Goal: Task Accomplishment & Management: Use online tool/utility

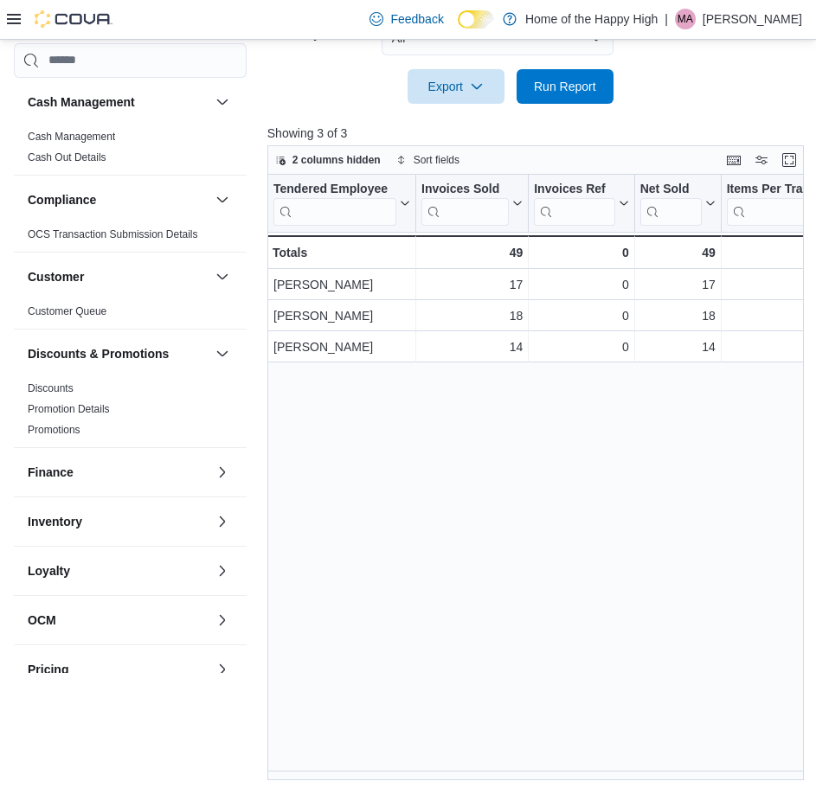
scroll to position [484, 0]
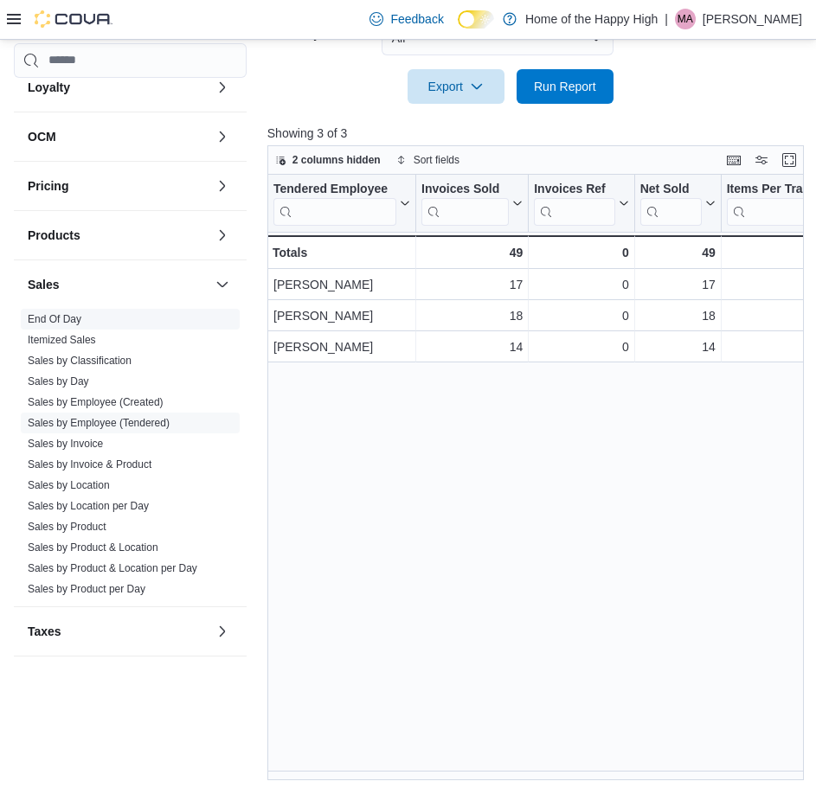
click at [67, 322] on link "End Of Day" at bounding box center [55, 319] width 54 height 12
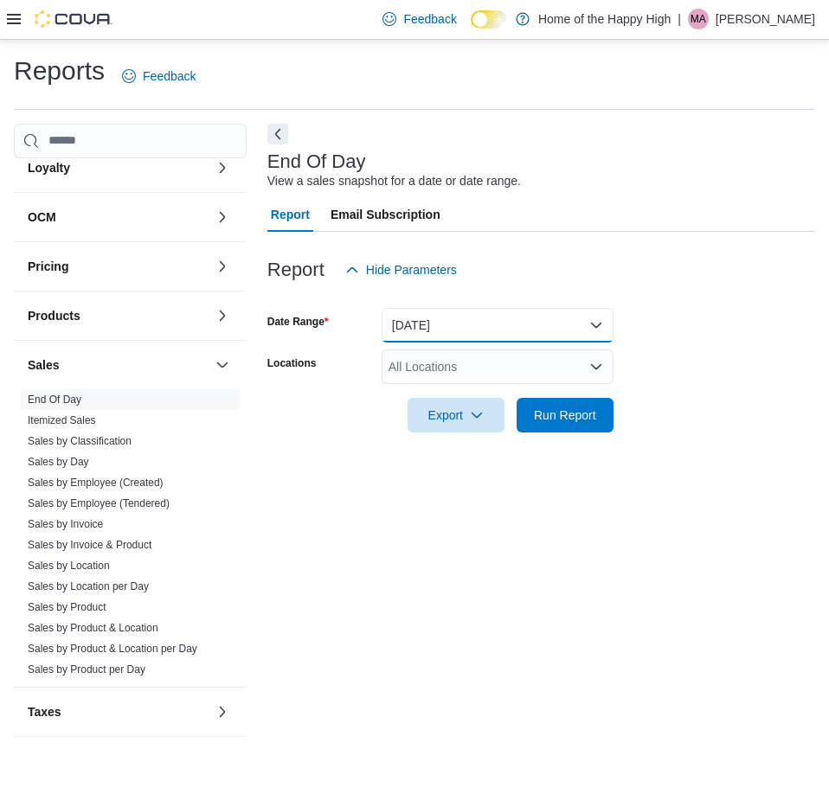
click at [505, 331] on button "[DATE]" at bounding box center [498, 325] width 232 height 35
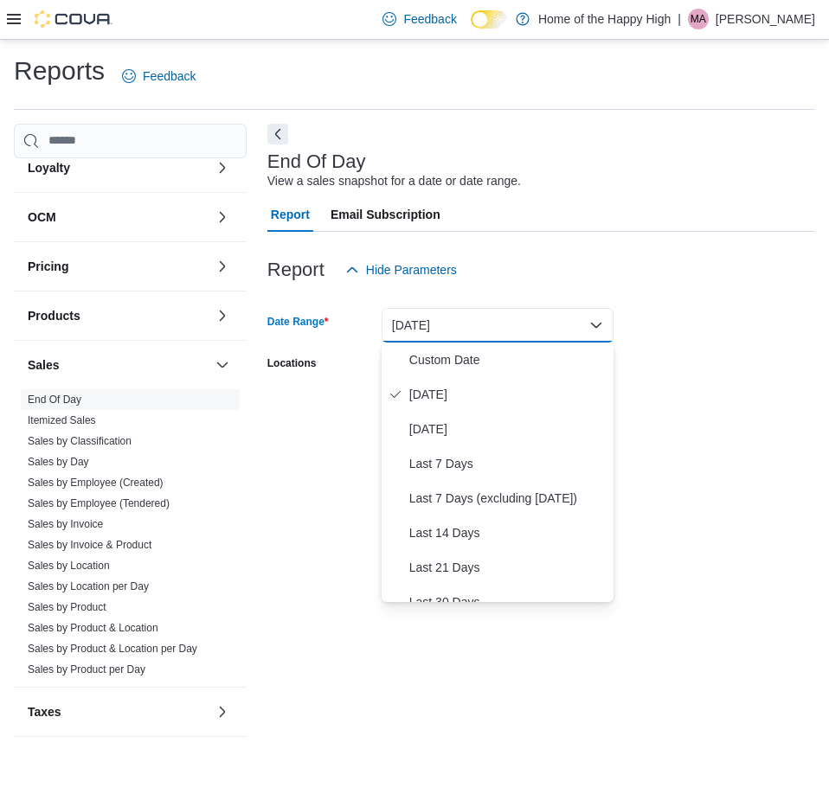
click at [505, 331] on button "[DATE]" at bounding box center [498, 325] width 232 height 35
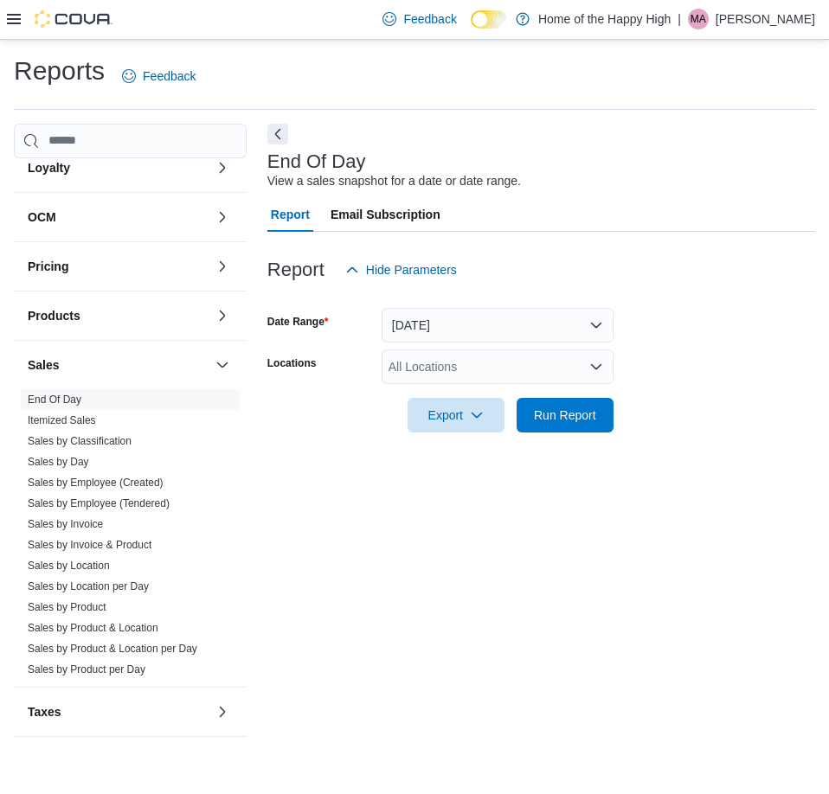
click at [453, 369] on div "All Locations" at bounding box center [498, 367] width 232 height 35
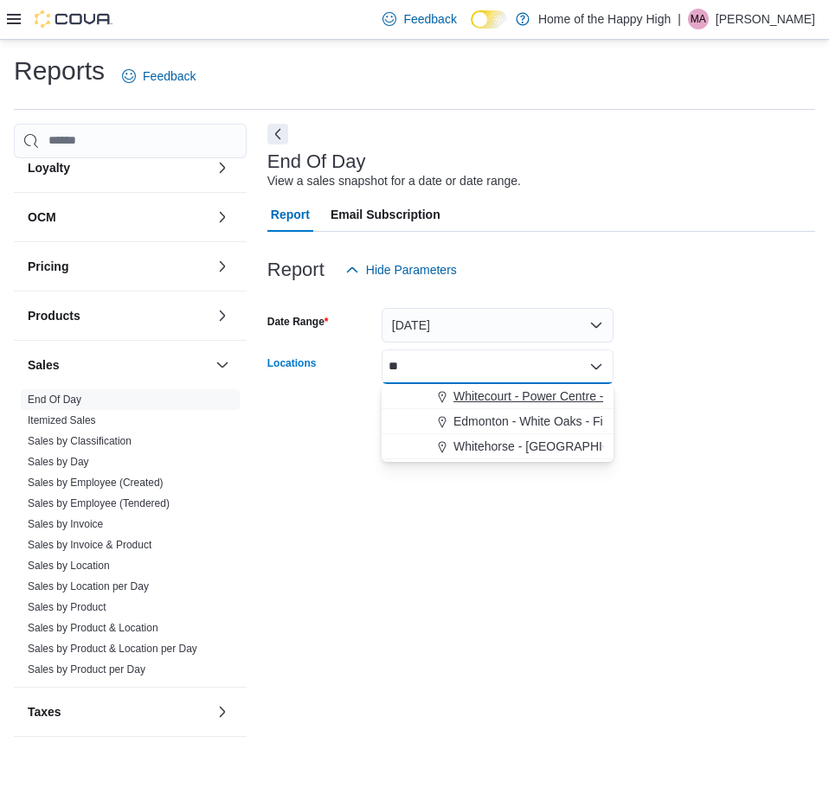
type input "**"
click at [474, 395] on span "Whitecourt - Power Centre - Fire & Flower" at bounding box center [566, 396] width 226 height 17
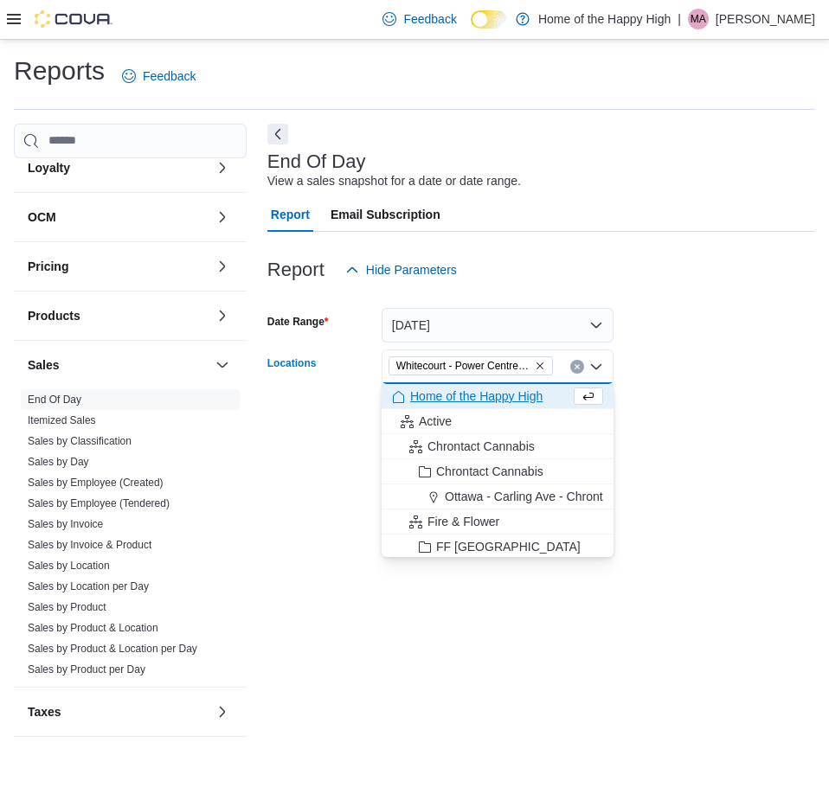
click at [794, 556] on div "End Of Day View a sales snapshot for a date or date range. Report Email Subscri…" at bounding box center [541, 439] width 548 height 631
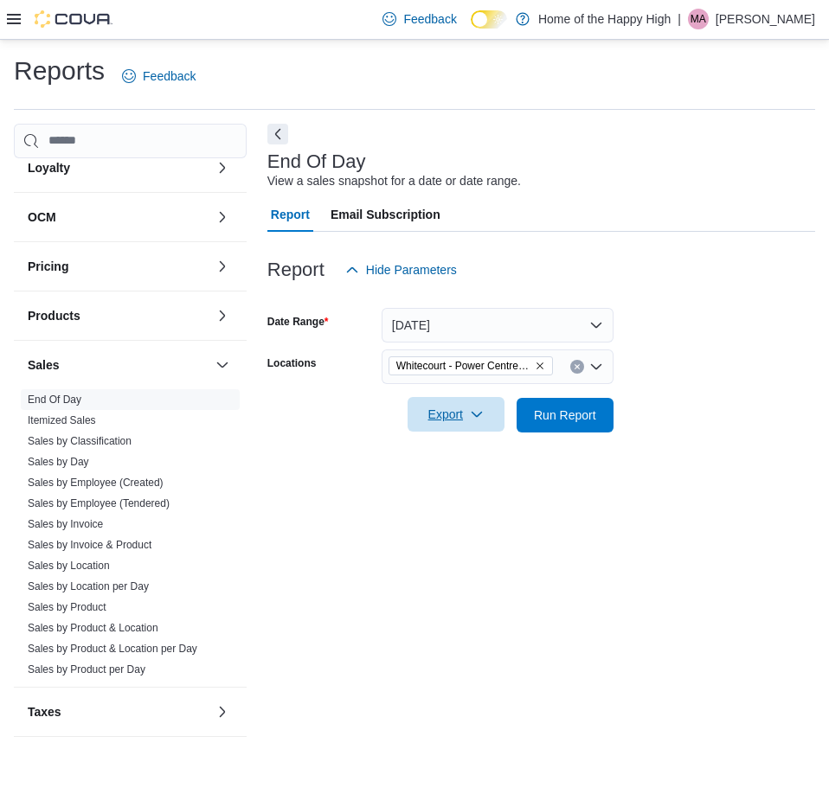
click at [471, 422] on span "Export" at bounding box center [456, 414] width 76 height 35
click at [453, 484] on span "Export to Pdf" at bounding box center [459, 485] width 78 height 14
